Goal: Communication & Community: Answer question/provide support

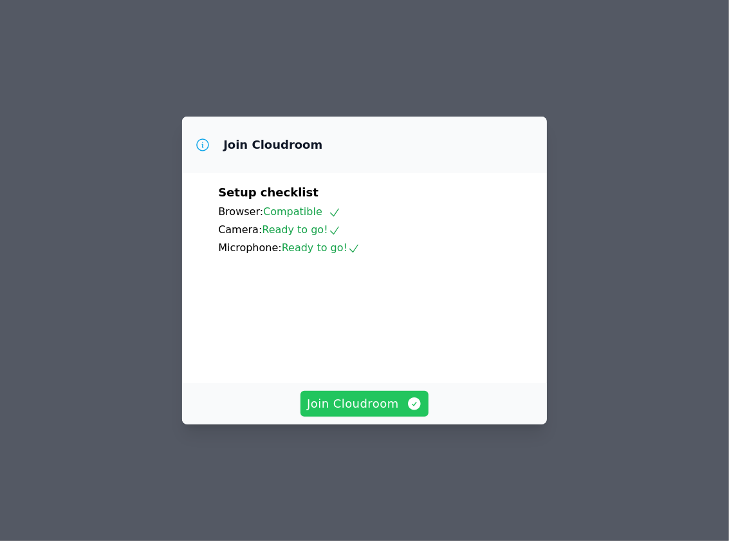
click at [371, 412] on span "Join Cloudroom" at bounding box center [364, 403] width 115 height 18
click at [338, 412] on span "Join Cloudroom" at bounding box center [364, 403] width 115 height 18
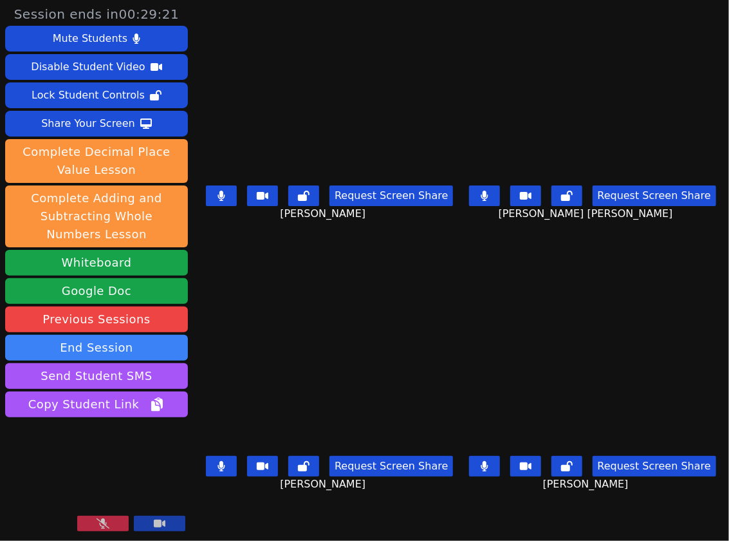
click at [94, 519] on button at bounding box center [102, 522] width 51 height 15
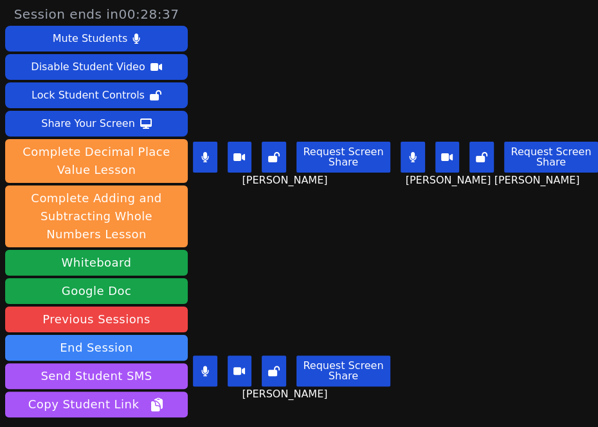
click at [319, 214] on div "Brandon Malvaez Request Screen Share Brandon Malvaez" at bounding box center [292, 321] width 198 height 214
click at [486, 358] on main "KAMILAH SANTOS Request Screen Share KAMILAH SANTOS ESTEVAN JR ADAME CASILLAS Re…" at bounding box center [395, 213] width 405 height 427
click at [346, 201] on div "KAMILAH SANTOS Request Screen Share KAMILAH SANTOS" at bounding box center [292, 107] width 198 height 214
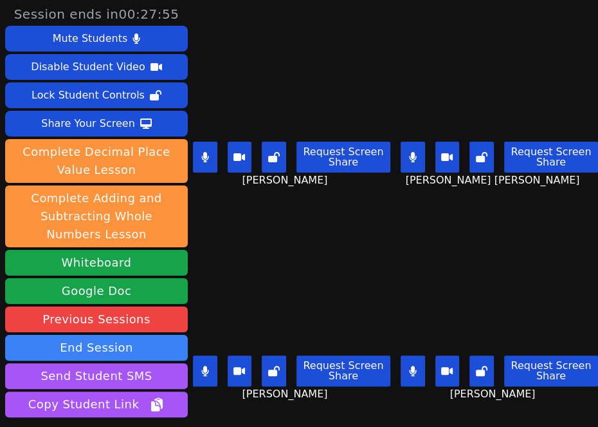
click at [254, 406] on div "Brandon Malvaez Request Screen Share Brandon Malvaez" at bounding box center [292, 321] width 198 height 214
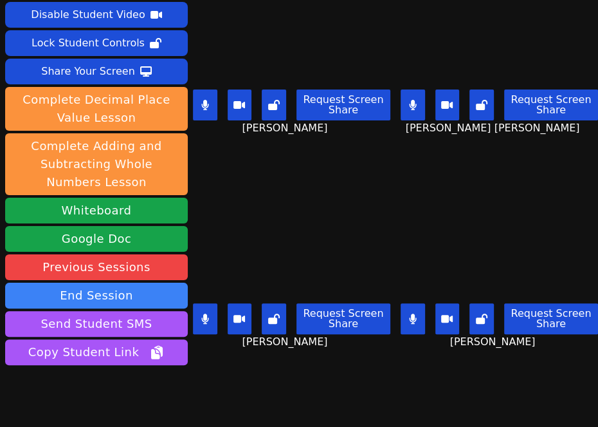
scroll to position [100, 0]
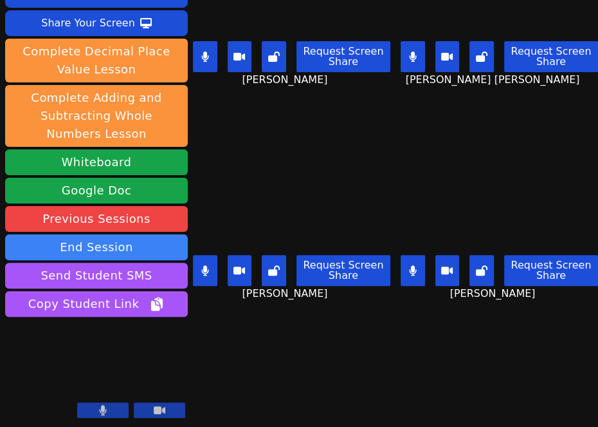
click at [272, 380] on div "Session ends in 00:27:24 Mute Students Disable Student Video Lock Student Contr…" at bounding box center [299, 213] width 598 height 427
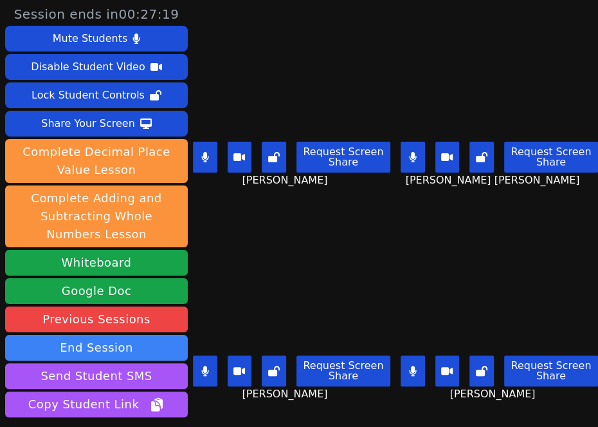
scroll to position [86, 0]
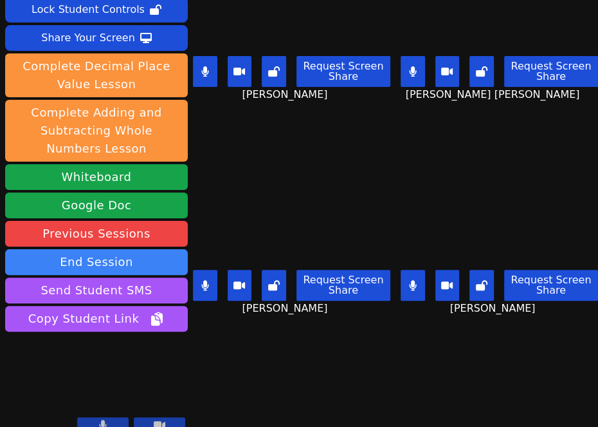
click at [248, 131] on div "Brandon Malvaez Request Screen Share Brandon Malvaez" at bounding box center [292, 235] width 198 height 214
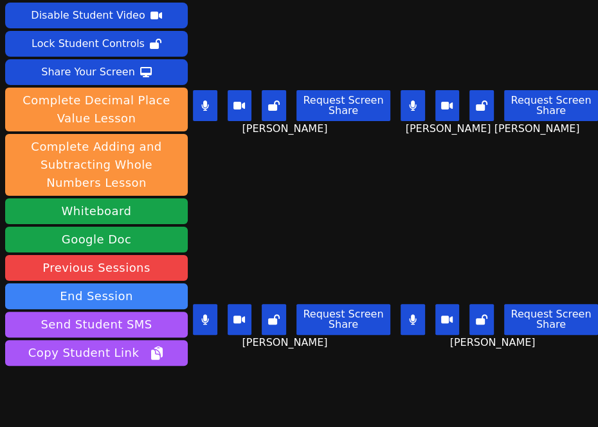
scroll to position [0, 0]
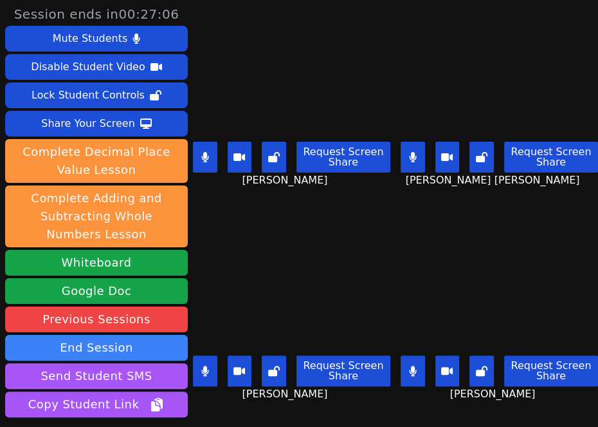
click at [252, 400] on div "Brandon Malvaez Request Screen Share Brandon Malvaez" at bounding box center [292, 321] width 198 height 214
click at [252, 196] on div "KAMILAH SANTOS Request Screen Share KAMILAH SANTOS" at bounding box center [292, 107] width 198 height 214
click at [266, 406] on div "Brandon Malvaez Request Screen Share Brandon Malvaez" at bounding box center [292, 321] width 198 height 214
click at [265, 398] on div "Brandon Malvaez Request Screen Share Brandon Malvaez" at bounding box center [292, 321] width 198 height 214
click at [263, 398] on div "Brandon Malvaez Request Screen Share Brandon Malvaez" at bounding box center [292, 321] width 198 height 214
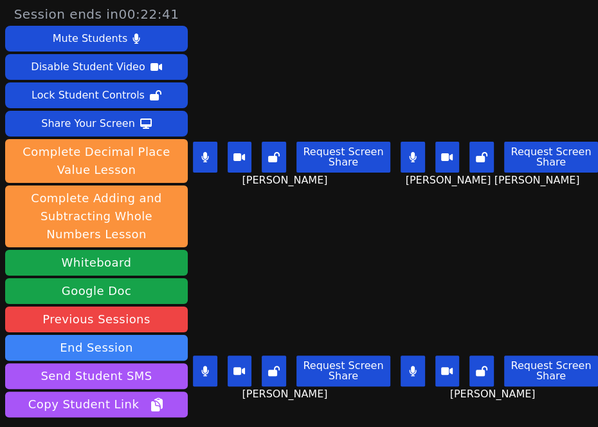
click at [247, 201] on div "KAMILAH SANTOS Request Screen Share KAMILAH SANTOS" at bounding box center [292, 107] width 198 height 214
click at [241, 410] on div "Brandon Malvaez Request Screen Share Brandon Malvaez" at bounding box center [292, 321] width 198 height 214
click at [237, 400] on div "Brandon Malvaez Request Screen Share Brandon Malvaez" at bounding box center [292, 321] width 198 height 214
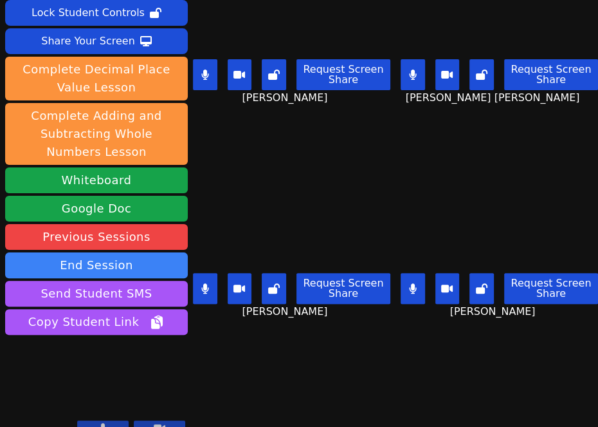
scroll to position [100, 0]
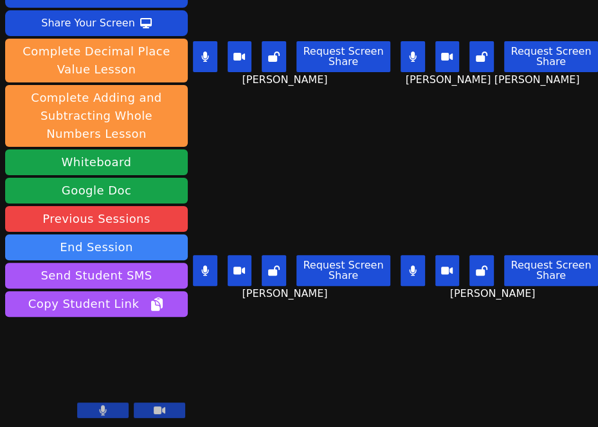
click at [257, 371] on div "Session ends in 00:21:09 Mute Students Disable Student Video Lock Student Contr…" at bounding box center [299, 213] width 598 height 427
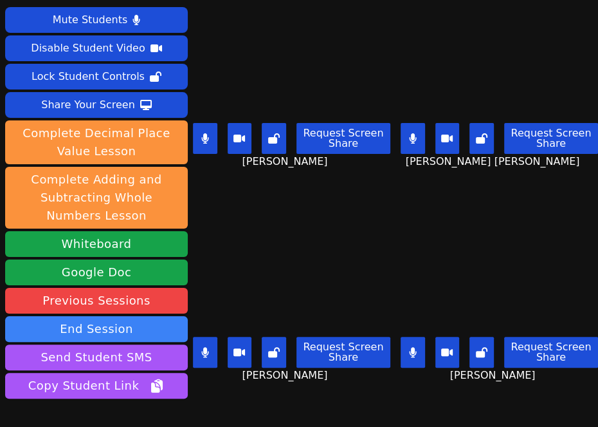
scroll to position [8, 0]
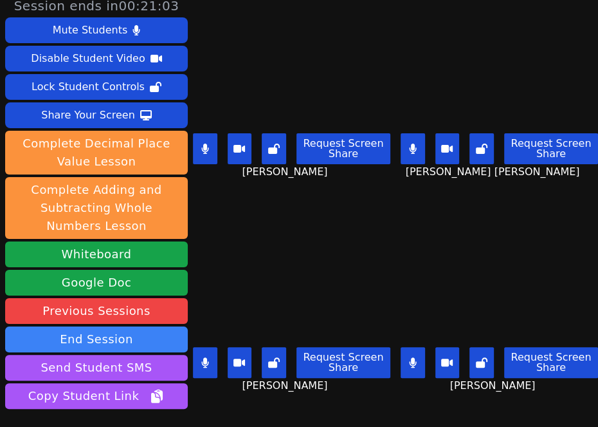
click at [245, 392] on div "Brandon Malvaez Request Screen Share Brandon Malvaez" at bounding box center [292, 312] width 198 height 214
click at [247, 396] on div "Brandon Malvaez Request Screen Share Brandon Malvaez" at bounding box center [292, 312] width 198 height 214
click at [252, 205] on div "Brandon Malvaez Request Screen Share Brandon Malvaez" at bounding box center [292, 312] width 198 height 214
click at [236, 393] on div "Brandon Malvaez Request Screen Share Brandon Malvaez" at bounding box center [292, 312] width 198 height 214
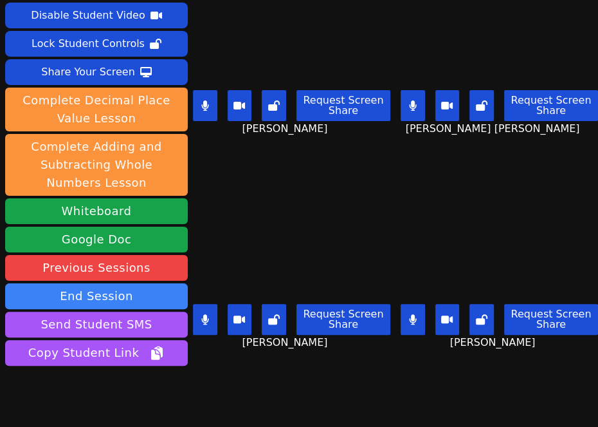
scroll to position [53, 0]
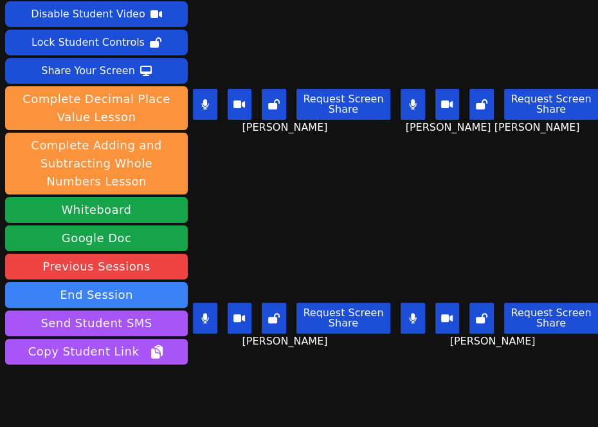
click at [247, 170] on div "Brandon Malvaez Request Screen Share Brandon Malvaez" at bounding box center [292, 268] width 198 height 214
click at [239, 161] on div "Brandon Malvaez Request Screen Share Brandon Malvaez" at bounding box center [292, 268] width 198 height 214
click at [250, 394] on div "Session ends in 00:20:00 Mute Students Disable Student Video Lock Student Contr…" at bounding box center [299, 213] width 598 height 427
click at [261, 391] on div "Session ends in 00:19:50 Mute Students Disable Student Video Lock Student Contr…" at bounding box center [299, 213] width 598 height 427
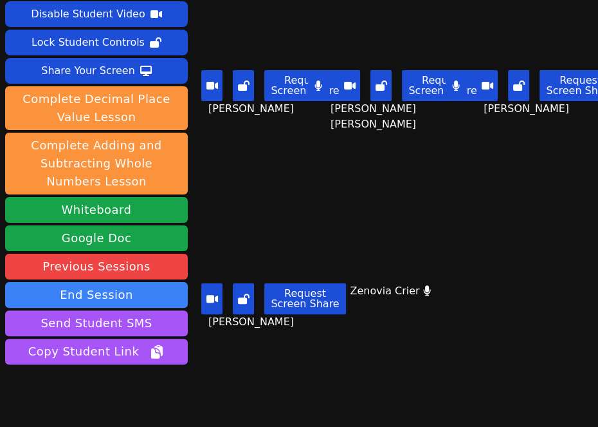
click at [236, 401] on div "Session ends in 00:19:36 Mute Students Disable Student Video Lock Student Contr…" at bounding box center [299, 213] width 598 height 427
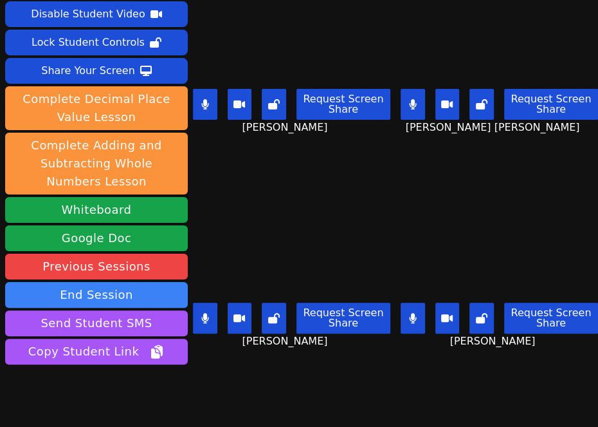
click at [261, 406] on div "Session ends in 00:19:29 Mute Students Disable Student Video Lock Student Contr…" at bounding box center [299, 213] width 598 height 427
click at [267, 398] on div "Session ends in 00:19:23 Mute Students Disable Student Video Lock Student Contr…" at bounding box center [299, 213] width 598 height 427
click at [249, 380] on div "Session ends in 00:17:28 Mute Students Disable Student Video Lock Student Contr…" at bounding box center [299, 213] width 598 height 427
click at [250, 398] on div "Session ends in 00:17:22 Mute Students Disable Student Video Lock Student Contr…" at bounding box center [299, 213] width 598 height 427
click at [244, 390] on div "Session ends in 00:16:57 Mute Students Disable Student Video Lock Student Contr…" at bounding box center [299, 213] width 598 height 427
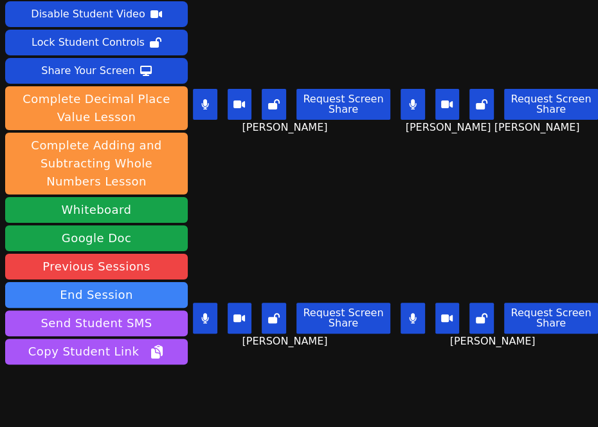
click at [240, 386] on div "Session ends in 00:16:54 Mute Students Disable Student Video Lock Student Contr…" at bounding box center [299, 213] width 598 height 427
click at [211, 97] on button at bounding box center [205, 104] width 24 height 31
click at [405, 100] on button at bounding box center [413, 104] width 24 height 31
click at [401, 310] on button at bounding box center [413, 317] width 24 height 31
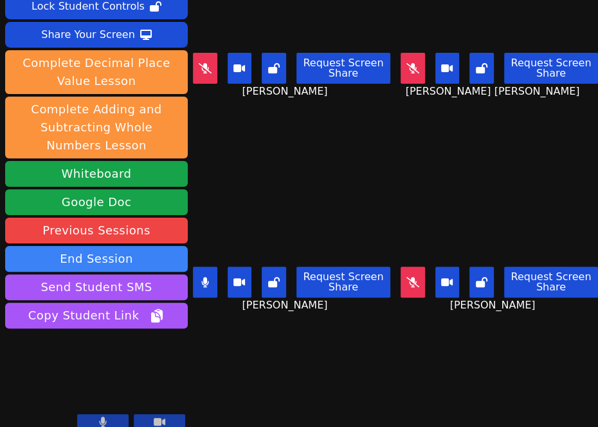
scroll to position [100, 0]
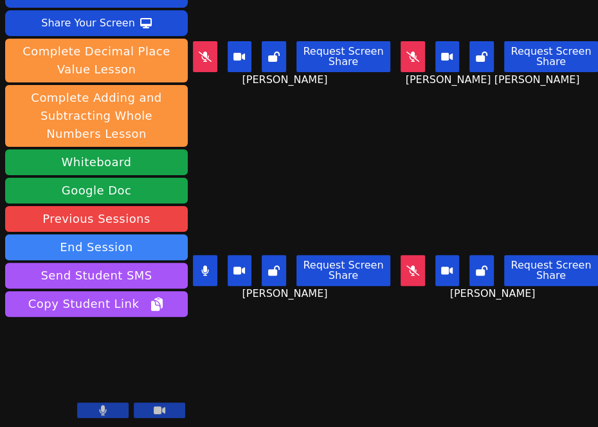
click at [244, 380] on div "Session ends in 00:16:29 Mute Students Disable Student Video Lock Student Contr…" at bounding box center [299, 213] width 598 height 427
click at [248, 371] on div "Session ends in 00:16:17 Mute Students Disable Student Video Lock Student Contr…" at bounding box center [299, 213] width 598 height 427
click at [401, 60] on button at bounding box center [413, 56] width 24 height 31
click at [203, 55] on button at bounding box center [205, 56] width 24 height 31
click at [401, 264] on button at bounding box center [413, 270] width 24 height 31
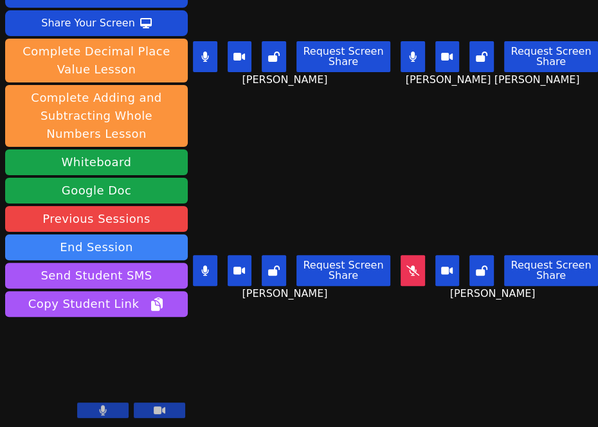
click at [256, 365] on div "Session ends in 00:15:37 Mute Students Disable Student Video Lock Student Contr…" at bounding box center [299, 213] width 598 height 427
click at [386, 255] on main "KAMILAH SANTOS Request Screen Share KAMILAH SANTOS ESTEVAN JR ADAME CASILLAS Re…" at bounding box center [395, 113] width 405 height 427
click at [401, 255] on button at bounding box center [413, 270] width 24 height 31
click at [214, 370] on div "Session ends in 00:15:22 Mute Students Disable Student Video Lock Student Contr…" at bounding box center [299, 213] width 598 height 427
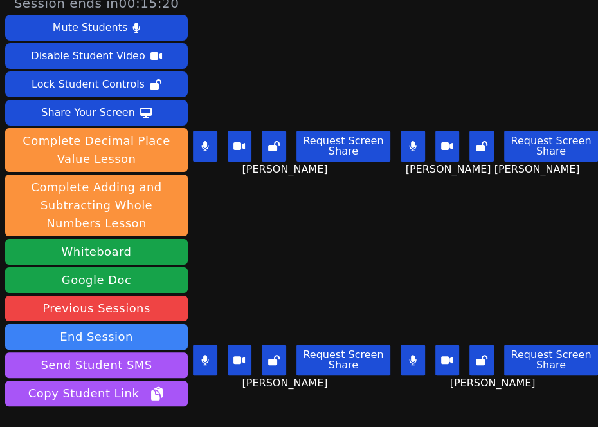
scroll to position [0, 0]
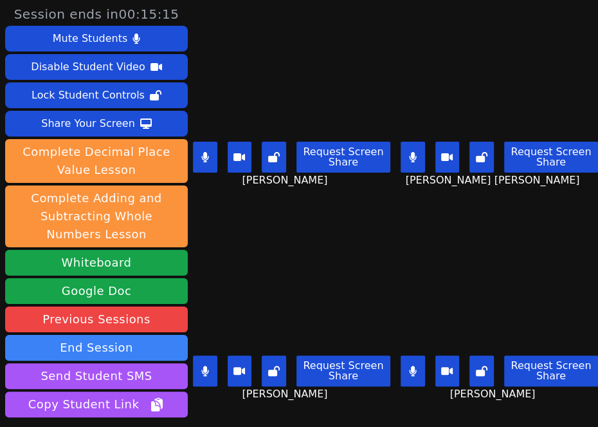
click at [246, 217] on div "Brandon Malvaez Request Screen Share Brandon Malvaez" at bounding box center [292, 321] width 198 height 214
click at [207, 390] on div "Brandon Malvaez Request Screen Share Brandon Malvaez" at bounding box center [292, 321] width 198 height 214
click at [409, 366] on icon at bounding box center [413, 371] width 8 height 10
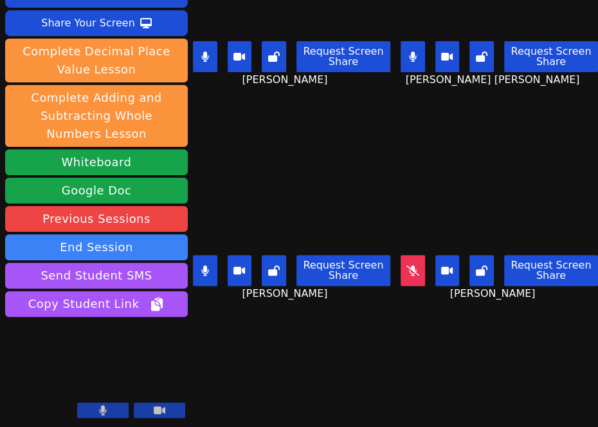
click at [212, 259] on button at bounding box center [205, 270] width 24 height 31
click at [208, 60] on button at bounding box center [205, 56] width 24 height 31
click at [409, 52] on icon at bounding box center [412, 56] width 7 height 10
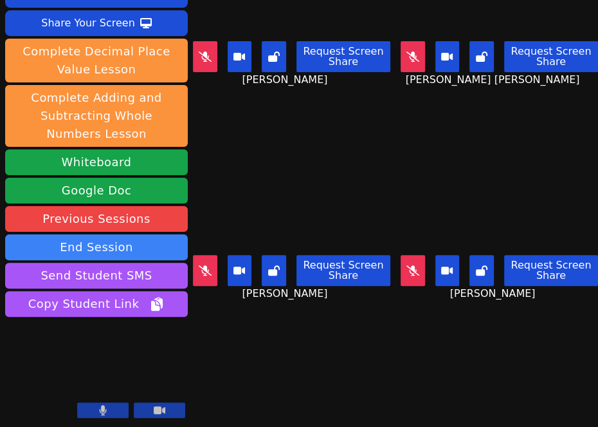
click at [243, 378] on div "Session ends in 00:14:21 Mute Students Disable Student Video Lock Student Contr…" at bounding box center [299, 213] width 598 height 427
click at [401, 57] on button at bounding box center [413, 56] width 24 height 31
click at [261, 356] on div "Session ends in 00:14:16 Mute Students Disable Student Video Lock Student Contr…" at bounding box center [299, 213] width 598 height 427
click at [279, 100] on div "KAMILAH SANTOS Request Screen Share KAMILAH SANTOS" at bounding box center [292, 7] width 198 height 214
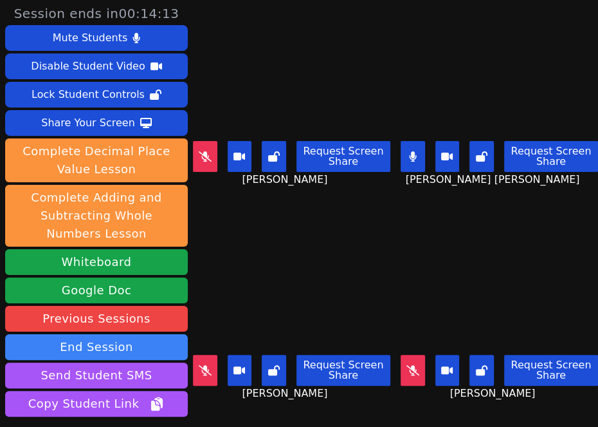
scroll to position [0, 0]
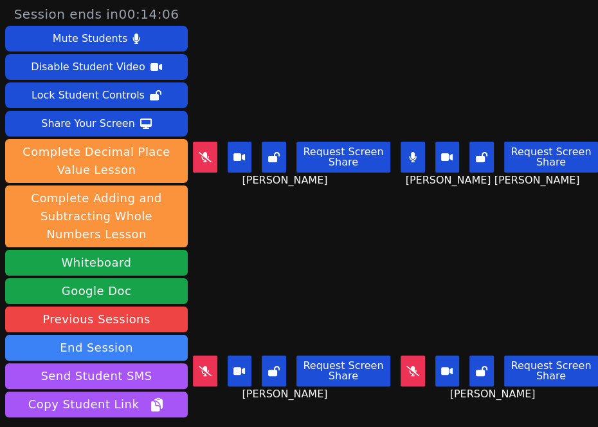
click at [252, 199] on div "KAMILAH SANTOS Request Screen Share KAMILAH SANTOS" at bounding box center [292, 107] width 198 height 214
click at [229, 404] on div "Brandon Malvaez Request Screen Share Brandon Malvaez" at bounding box center [292, 321] width 198 height 214
click at [219, 199] on div "KAMILAH SANTOS Request Screen Share KAMILAH SANTOS" at bounding box center [292, 107] width 198 height 214
click at [223, 394] on div "Brandon Malvaez Request Screen Share Brandon Malvaez" at bounding box center [292, 321] width 198 height 214
drag, startPoint x: 223, startPoint y: 398, endPoint x: 255, endPoint y: 396, distance: 31.6
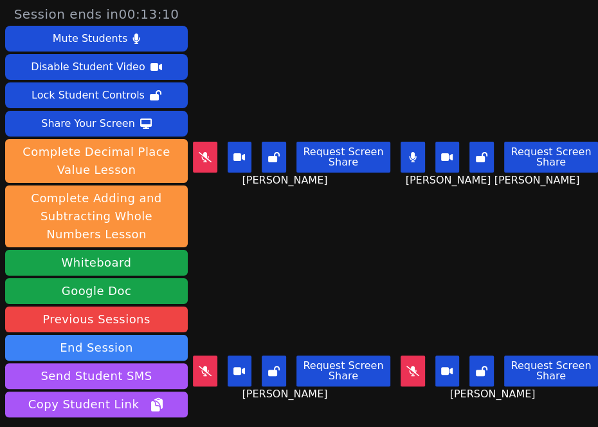
click at [223, 398] on div "Brandon Malvaez Request Screen Share Brandon Malvaez" at bounding box center [292, 321] width 198 height 214
click at [227, 214] on div "Brandon Malvaez Request Screen Share Brandon Malvaez" at bounding box center [292, 321] width 198 height 214
click at [401, 142] on button at bounding box center [413, 157] width 24 height 31
click at [401, 365] on button at bounding box center [413, 370] width 24 height 31
drag, startPoint x: 260, startPoint y: 396, endPoint x: 273, endPoint y: 398, distance: 13.7
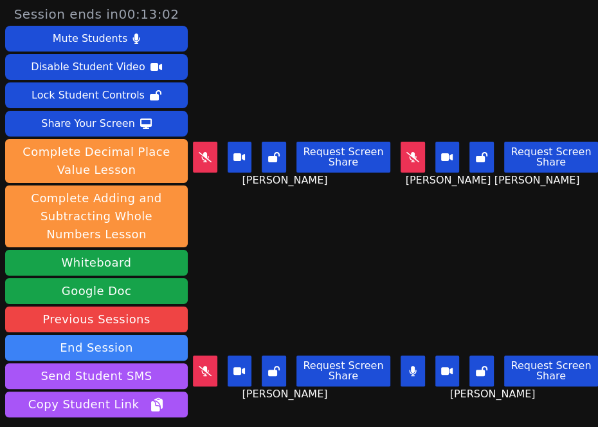
click at [260, 396] on div "Brandon Malvaez Request Screen Share Brandon Malvaez" at bounding box center [292, 321] width 198 height 214
click at [230, 405] on div "Brandon Malvaez Request Screen Share Brandon Malvaez" at bounding box center [292, 321] width 198 height 214
click at [238, 400] on div "Brandon Malvaez Request Screen Share Brandon Malvaez" at bounding box center [292, 321] width 198 height 214
drag, startPoint x: 241, startPoint y: 394, endPoint x: 248, endPoint y: 394, distance: 7.1
click at [241, 394] on div "Brandon Malvaez Request Screen Share Brandon Malvaez" at bounding box center [292, 321] width 198 height 214
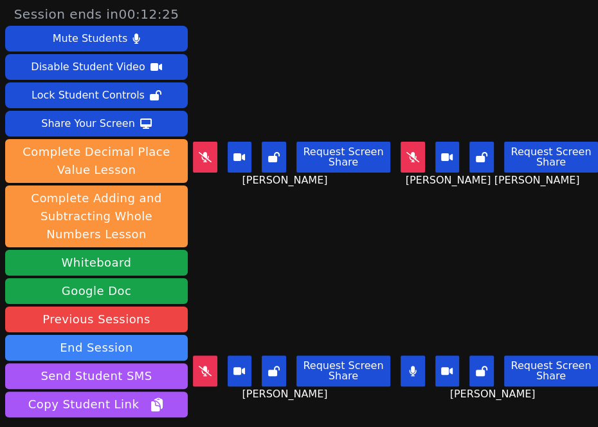
click at [252, 406] on div "Brandon Malvaez Request Screen Share Brandon Malvaez" at bounding box center [292, 321] width 198 height 214
click at [252, 407] on div "Brandon Malvaez Request Screen Share Brandon Malvaez" at bounding box center [292, 321] width 198 height 214
click at [409, 366] on icon at bounding box center [413, 371] width 8 height 10
drag, startPoint x: 248, startPoint y: 214, endPoint x: 314, endPoint y: 197, distance: 68.4
click at [248, 214] on div "Brandon Malvaez Request Screen Share Brandon Malvaez" at bounding box center [292, 321] width 198 height 214
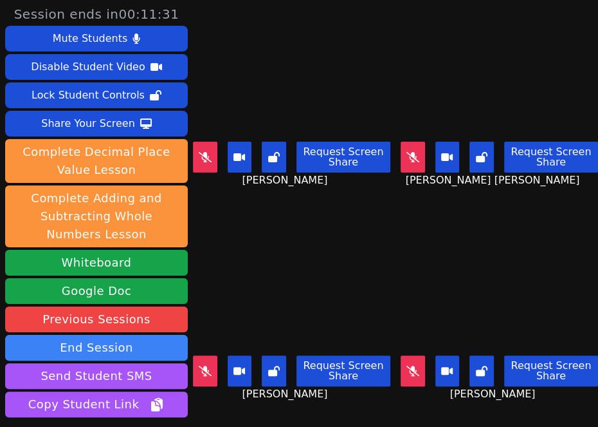
click at [255, 214] on div "Brandon Malvaez Request Screen Share Brandon Malvaez" at bounding box center [292, 321] width 198 height 214
click at [206, 154] on icon at bounding box center [205, 157] width 13 height 10
click at [237, 203] on div "KAMILAH SANTOS Request Screen Share KAMILAH SANTOS" at bounding box center [292, 107] width 198 height 214
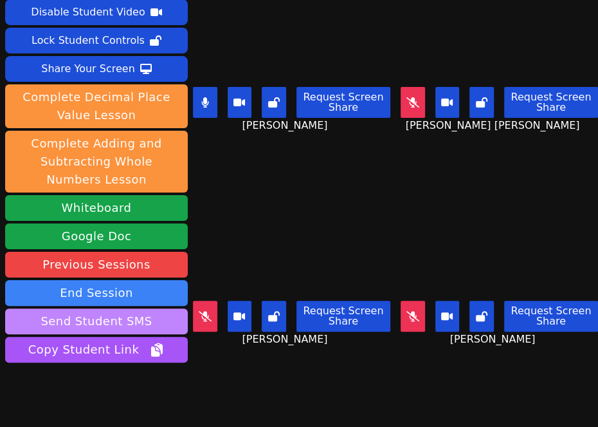
scroll to position [100, 0]
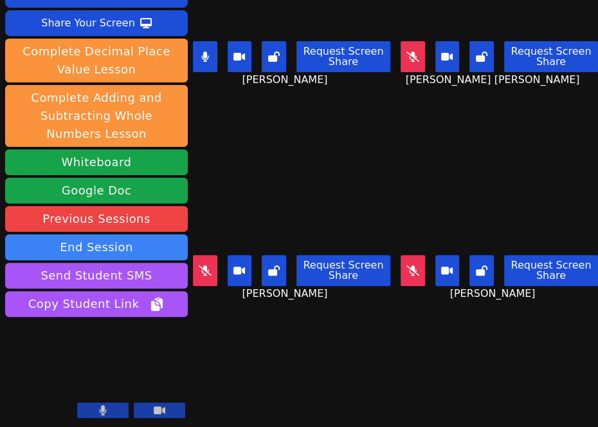
click at [294, 116] on div "Brandon Malvaez Request Screen Share Brandon Malvaez" at bounding box center [292, 220] width 198 height 214
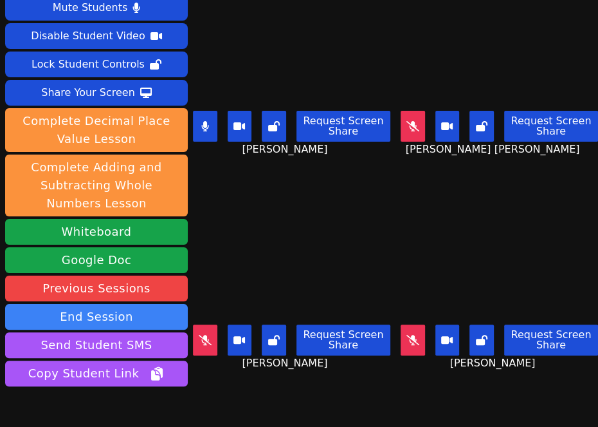
scroll to position [15, 0]
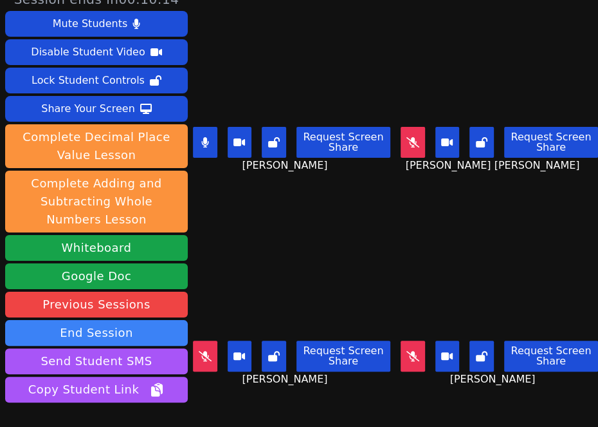
click at [329, 199] on div "Brandon Malvaez Request Screen Share Brandon Malvaez" at bounding box center [292, 306] width 198 height 214
click at [365, 397] on div "Brandon Malvaez Request Screen Share Brandon Malvaez" at bounding box center [292, 306] width 198 height 214
click at [209, 137] on icon at bounding box center [205, 142] width 8 height 10
click at [358, 391] on div "Brandon Malvaez Request Screen Share Brandon Malvaez" at bounding box center [292, 306] width 198 height 214
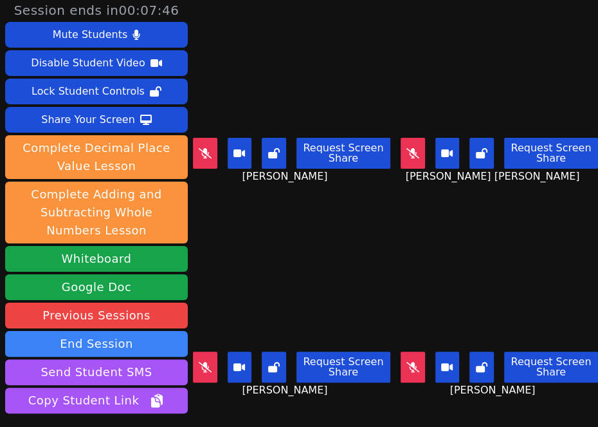
scroll to position [0, 0]
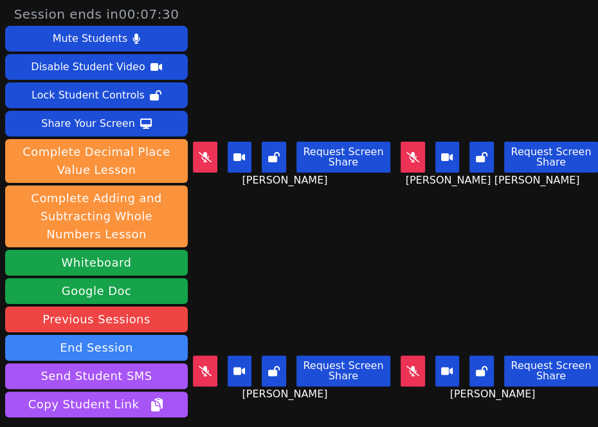
click at [322, 403] on div "Brandon Malvaez Request Screen Share Brandon Malvaez" at bounding box center [292, 321] width 198 height 214
drag, startPoint x: 328, startPoint y: 198, endPoint x: 350, endPoint y: 183, distance: 27.3
click at [328, 198] on div "KAMILAH SANTOS Request Screen Share KAMILAH SANTOS" at bounding box center [292, 107] width 198 height 214
click at [407, 153] on icon at bounding box center [413, 157] width 13 height 10
click at [360, 203] on div "KAMILAH SANTOS Request Screen Share KAMILAH SANTOS" at bounding box center [292, 107] width 198 height 214
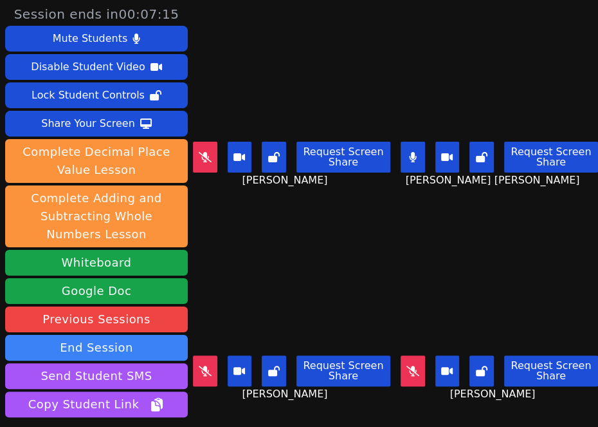
click at [328, 190] on div "KAMILAH SANTOS Request Screen Share KAMILAH SANTOS" at bounding box center [292, 107] width 198 height 214
click at [346, 388] on div "Brandon Malvaez Request Screen Share Brandon Malvaez" at bounding box center [292, 321] width 198 height 214
click at [351, 204] on div "KAMILAH SANTOS Request Screen Share KAMILAH SANTOS" at bounding box center [292, 107] width 198 height 214
click at [351, 405] on div "Brandon Malvaez Request Screen Share Brandon Malvaez" at bounding box center [292, 321] width 198 height 214
click at [408, 147] on button at bounding box center [413, 157] width 24 height 31
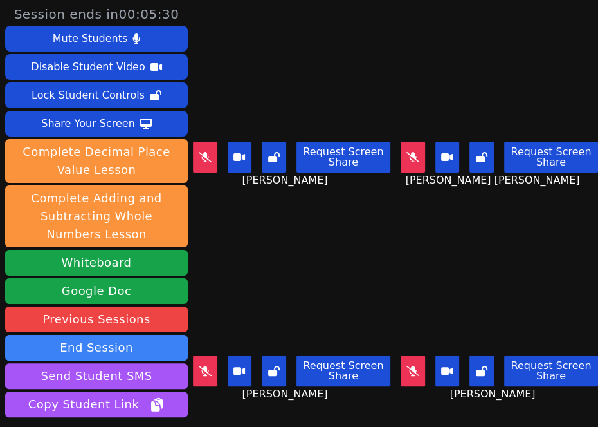
click at [203, 365] on button at bounding box center [205, 370] width 24 height 31
click at [323, 398] on div "Brandon Malvaez Request Screen Share Brandon Malvaez" at bounding box center [292, 321] width 198 height 214
click at [211, 364] on button at bounding box center [205, 370] width 24 height 31
click at [214, 365] on button at bounding box center [205, 370] width 24 height 31
click at [201, 366] on icon at bounding box center [204, 371] width 7 height 10
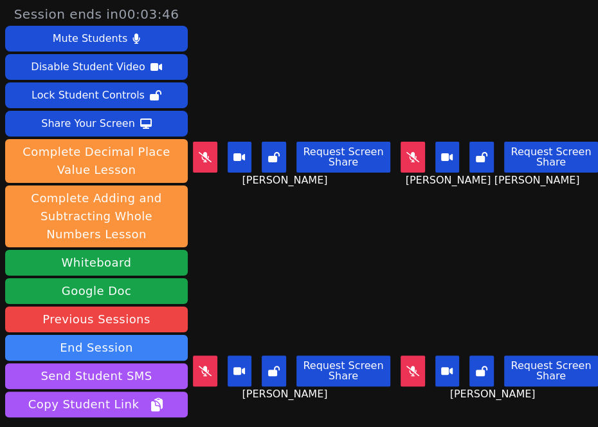
click at [340, 403] on div "Brandon Malvaez Request Screen Share Brandon Malvaez" at bounding box center [292, 321] width 198 height 214
click at [407, 366] on icon at bounding box center [413, 371] width 13 height 10
click at [409, 366] on icon at bounding box center [413, 371] width 8 height 10
click at [289, 214] on div "Brandon Malvaez Request Screen Share Brandon Malvaez" at bounding box center [292, 321] width 198 height 214
click at [206, 161] on button at bounding box center [205, 157] width 24 height 31
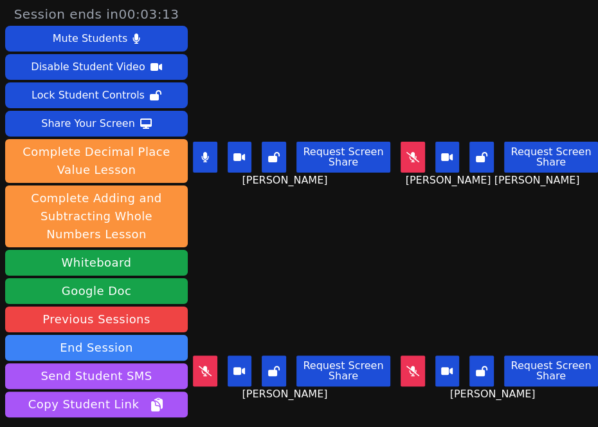
click at [290, 203] on div "KAMILAH SANTOS Request Screen Share KAMILAH SANTOS" at bounding box center [292, 107] width 198 height 214
click at [367, 200] on div "KAMILAH SANTOS Request Screen Share KAMILAH SANTOS" at bounding box center [292, 107] width 198 height 214
click at [206, 152] on icon at bounding box center [205, 157] width 8 height 10
click at [401, 142] on button at bounding box center [413, 157] width 24 height 31
click at [369, 205] on div "KAMILAH SANTOS Request Screen Share KAMILAH SANTOS" at bounding box center [292, 107] width 198 height 214
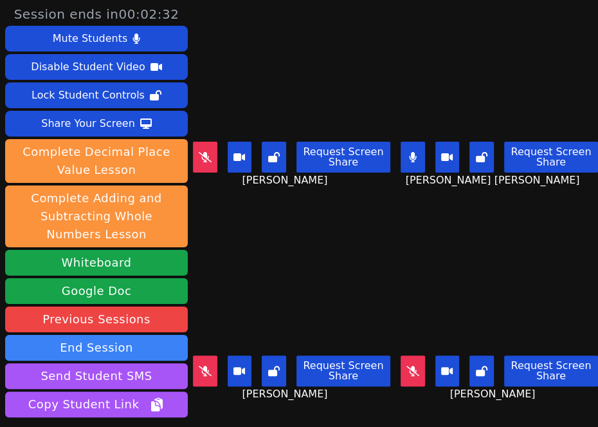
click at [297, 214] on div "Brandon Malvaez Request Screen Share Brandon Malvaez" at bounding box center [292, 321] width 198 height 214
click at [450, 214] on div "Aaliyah Trevino Request Screen Share Aaliyah Trevino" at bounding box center [500, 321] width 198 height 214
click at [401, 355] on button at bounding box center [413, 370] width 24 height 31
click at [199, 366] on icon at bounding box center [205, 371] width 13 height 10
click at [204, 156] on button at bounding box center [205, 157] width 24 height 31
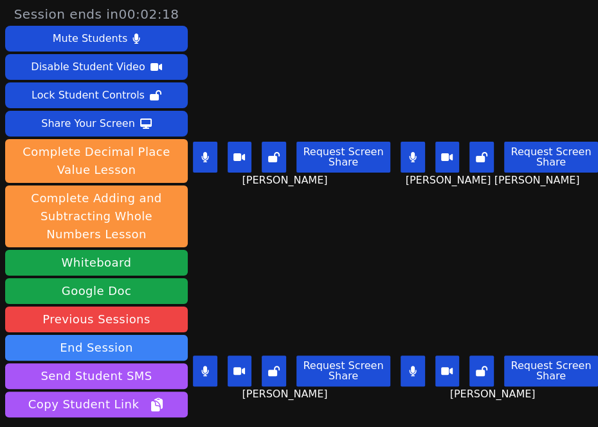
click at [402, 142] on button at bounding box center [413, 157] width 24 height 31
click at [212, 157] on button at bounding box center [205, 157] width 24 height 31
click at [212, 357] on button at bounding box center [205, 370] width 24 height 31
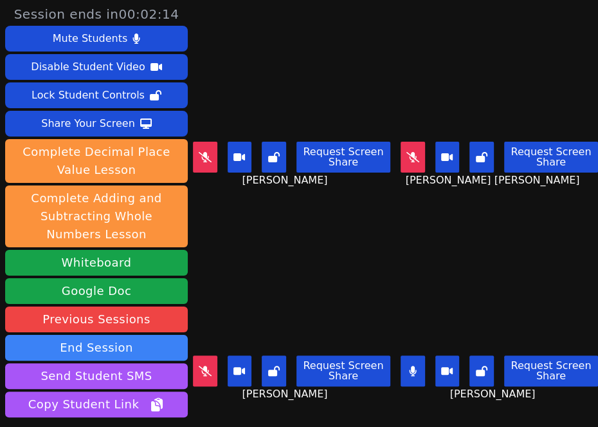
click at [409, 366] on icon at bounding box center [412, 371] width 7 height 10
click at [203, 366] on icon at bounding box center [205, 371] width 13 height 10
click at [202, 154] on icon at bounding box center [205, 157] width 13 height 10
click at [407, 152] on icon at bounding box center [413, 157] width 13 height 10
click at [401, 360] on button at bounding box center [413, 370] width 24 height 31
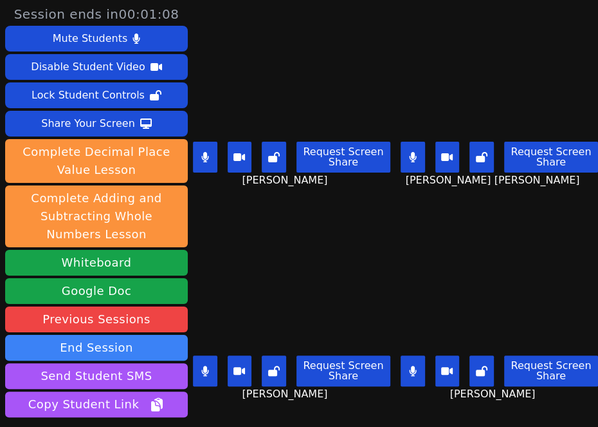
click at [276, 214] on div "Brandon Malvaez Request Screen Share Brandon Malvaez" at bounding box center [292, 321] width 198 height 214
click at [385, 384] on main "KAMILAH SANTOS Request Screen Share KAMILAH SANTOS ESTEVAN JR ADAME CASILLAS Re…" at bounding box center [395, 213] width 405 height 427
click at [349, 394] on div "Brandon Malvaez Request Screen Share Brandon Malvaez" at bounding box center [292, 321] width 198 height 214
click at [374, 398] on div "Brandon Malvaez Request Screen Share Brandon Malvaez" at bounding box center [292, 321] width 198 height 214
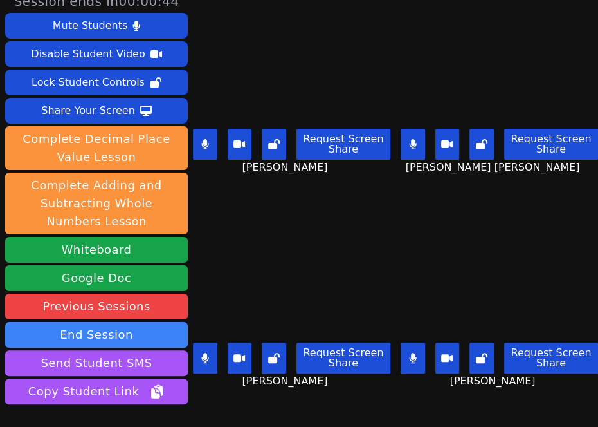
click at [409, 139] on icon at bounding box center [412, 144] width 7 height 10
click at [198, 137] on button at bounding box center [205, 144] width 24 height 31
click at [409, 353] on icon at bounding box center [412, 358] width 7 height 10
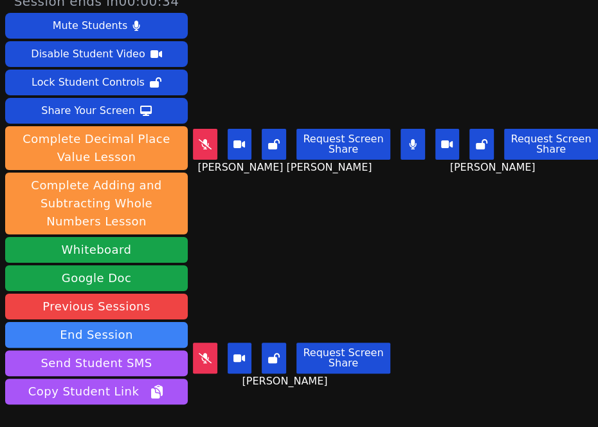
click at [409, 357] on main "ESTEVAN JR ADAME CASILLAS Request Screen Share ESTEVAN JR ADAME CASILLAS Brando…" at bounding box center [395, 200] width 405 height 427
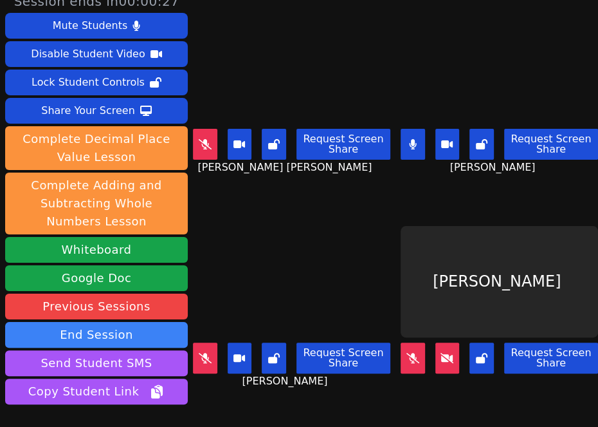
click at [371, 180] on div "ESTEVAN JR ADAME CASILLAS Request Screen Share ESTEVAN JR ADAME CASILLAS" at bounding box center [292, 94] width 198 height 214
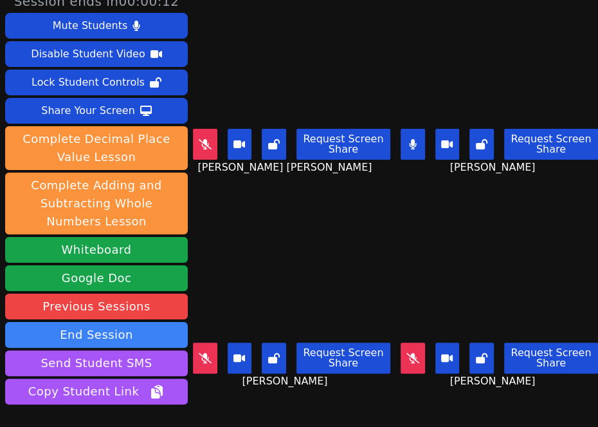
click at [370, 203] on div "Aaliyah Trevino Request Screen Share Aaliyah Trevino" at bounding box center [292, 308] width 198 height 214
click at [381, 194] on main "ESTEVAN JR ADAME CASILLAS Request Screen Share ESTEVAN JR ADAME CASILLAS Brando…" at bounding box center [395, 200] width 405 height 427
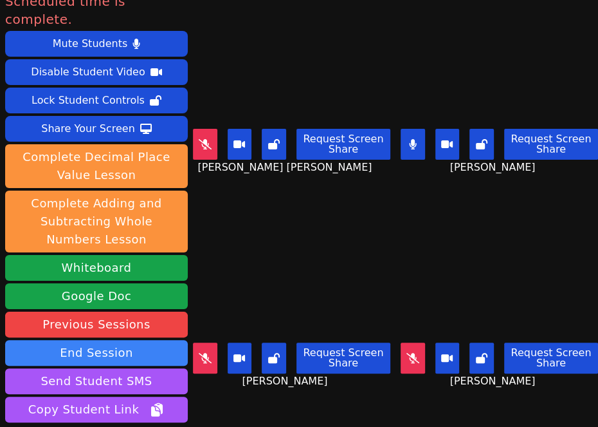
click at [376, 201] on div "Aaliyah Trevino Request Screen Share Aaliyah Trevino" at bounding box center [292, 308] width 198 height 214
click at [401, 187] on div "Brandon Malvaez Request Screen Share Brandon Malvaez" at bounding box center [500, 94] width 198 height 214
click at [203, 140] on icon at bounding box center [205, 144] width 13 height 10
click at [201, 353] on icon at bounding box center [205, 358] width 13 height 10
click at [407, 353] on icon at bounding box center [413, 358] width 13 height 10
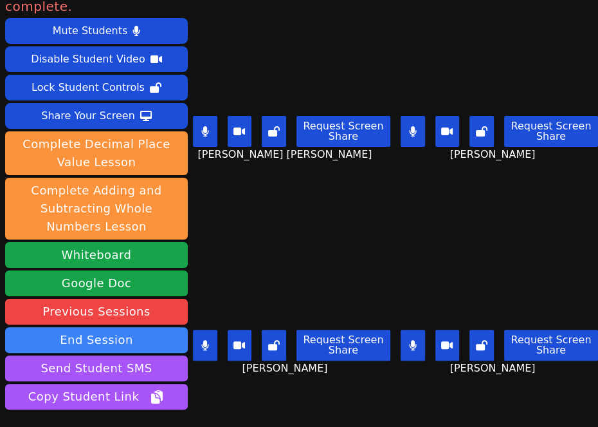
scroll to position [22, 0]
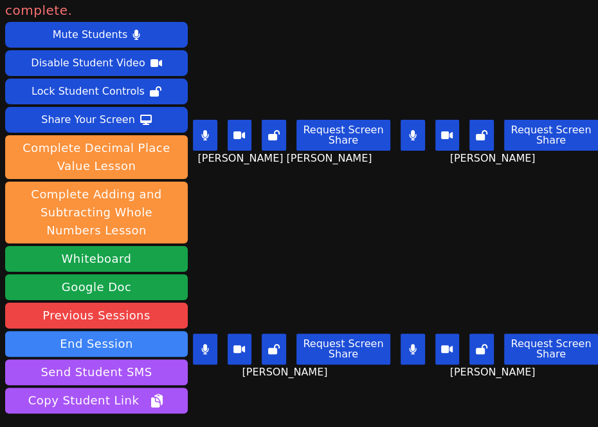
click at [310, 382] on div "Aaliyah Trevino Request Screen Share Aaliyah Trevino" at bounding box center [292, 299] width 198 height 214
click at [206, 134] on button at bounding box center [205, 135] width 24 height 31
click at [404, 126] on button at bounding box center [413, 135] width 24 height 31
click at [406, 342] on button at bounding box center [413, 348] width 24 height 31
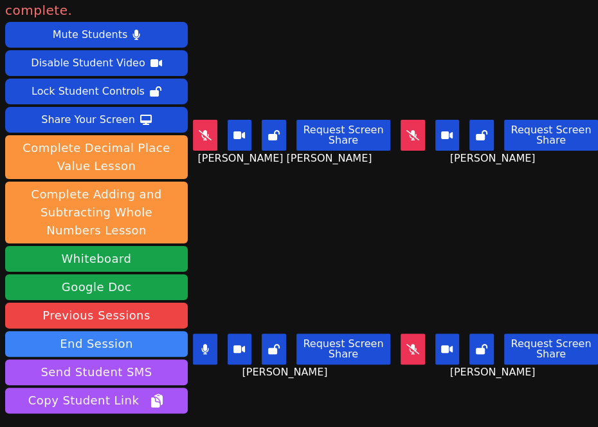
click at [201, 341] on button at bounding box center [205, 348] width 24 height 31
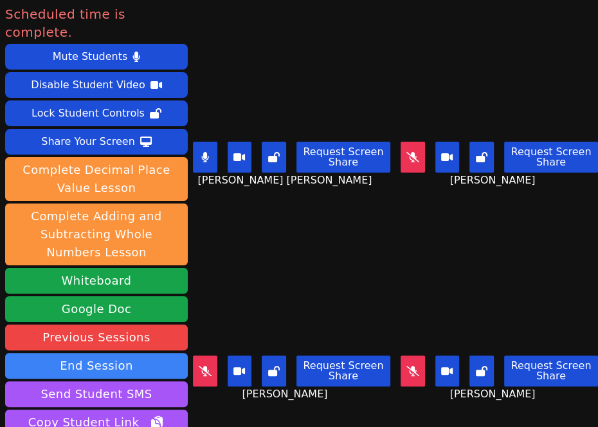
scroll to position [0, 0]
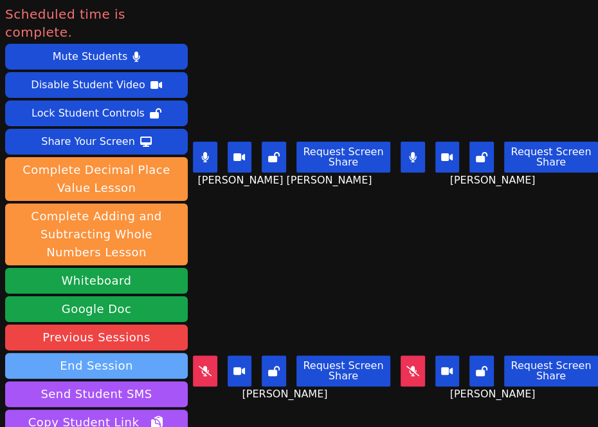
click at [112, 353] on button "End Session" at bounding box center [96, 366] width 183 height 26
